Goal: Task Accomplishment & Management: Use online tool/utility

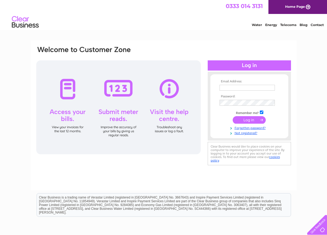
type input "martin.haylock@btconnect.com"
click at [67, 116] on div at bounding box center [118, 107] width 164 height 94
click at [68, 129] on div at bounding box center [118, 107] width 164 height 94
click at [244, 117] on input "submit" at bounding box center [249, 120] width 33 height 8
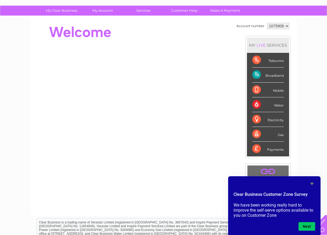
scroll to position [30, 0]
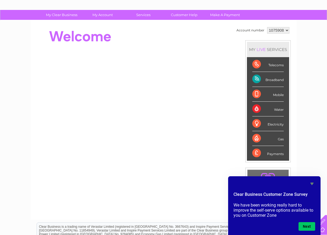
click at [256, 122] on div "Electricity" at bounding box center [267, 124] width 31 height 15
click at [287, 30] on select "1075908 1075932" at bounding box center [278, 30] width 22 height 6
select select "1075932"
click at [267, 27] on select "1075908 1075932" at bounding box center [278, 30] width 22 height 6
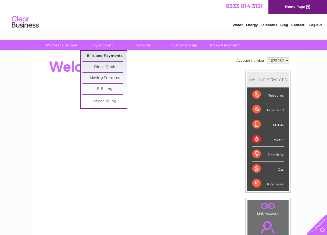
click at [101, 54] on link "Bills and Payments" at bounding box center [105, 56] width 44 height 11
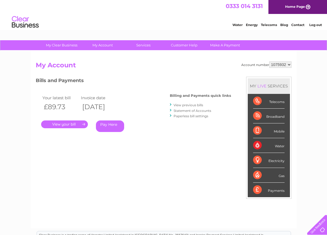
click at [60, 124] on link "." at bounding box center [64, 125] width 47 height 8
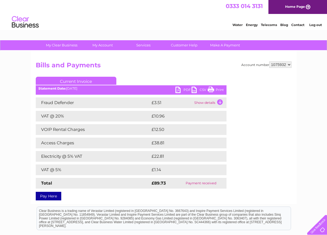
click at [207, 102] on td "Show details" at bounding box center [210, 103] width 34 height 11
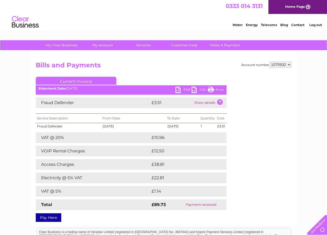
click at [218, 90] on link "Print" at bounding box center [216, 91] width 16 height 8
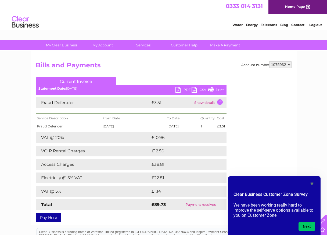
click at [263, 147] on div "Account number 1075908 1075932 Bills and Payments Current Invoice PDF CSV Print" at bounding box center [164, 141] width 256 height 159
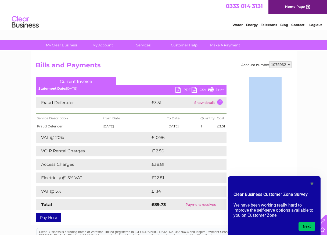
drag, startPoint x: 263, startPoint y: 147, endPoint x: 261, endPoint y: 152, distance: 4.6
click at [261, 152] on div "Account number 1075908 1075932 Bills and Payments Current Invoice PDF CSV Print" at bounding box center [164, 141] width 256 height 159
click at [259, 153] on div "Account number 1075908 1075932 Bills and Payments Current Invoice PDF CSV Print" at bounding box center [164, 141] width 256 height 159
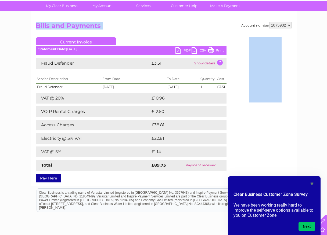
scroll to position [84, 0]
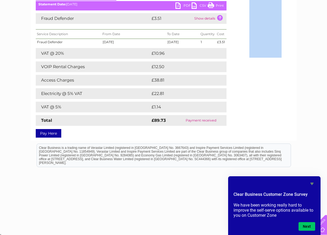
drag, startPoint x: 328, startPoint y: 112, endPoint x: 327, endPoint y: 27, distance: 85.0
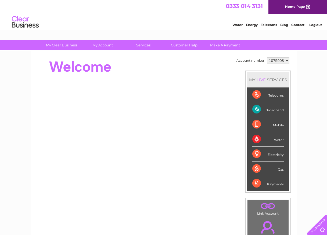
click at [287, 60] on select "1075908 1075932" at bounding box center [278, 61] width 22 height 6
select select "1075932"
click at [267, 58] on select "1075908 1075932" at bounding box center [278, 61] width 22 height 6
click at [140, 44] on link "Services" at bounding box center [143, 45] width 44 height 10
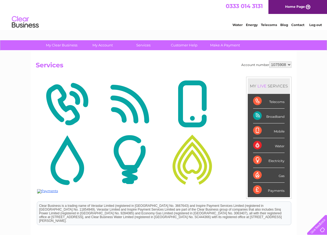
click at [289, 64] on select "1075908 1075932" at bounding box center [280, 65] width 22 height 6
select select "1075932"
click at [269, 62] on select "1075908 1075932" at bounding box center [280, 65] width 22 height 6
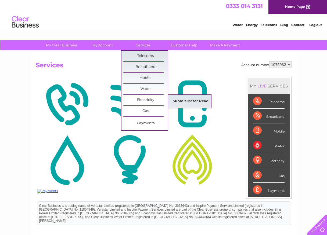
click at [181, 102] on link "Submit Meter Read" at bounding box center [191, 101] width 44 height 11
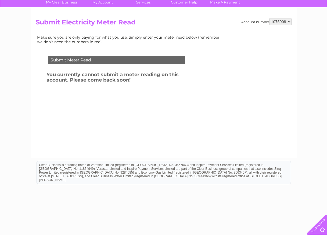
scroll to position [43, 0]
drag, startPoint x: 329, startPoint y: 176, endPoint x: 323, endPoint y: 35, distance: 141.5
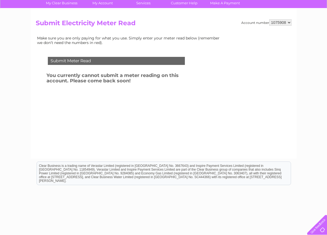
click at [0, 83] on html "My Clear Business Login Details My Details My Preferences Link Account My Accou…" at bounding box center [163, 106] width 327 height 297
click at [289, 20] on select "1075908 1075932" at bounding box center [280, 22] width 22 height 6
select select "1075932"
click at [269, 19] on select "1075908 1075932" at bounding box center [280, 22] width 22 height 6
